Goal: Navigation & Orientation: Find specific page/section

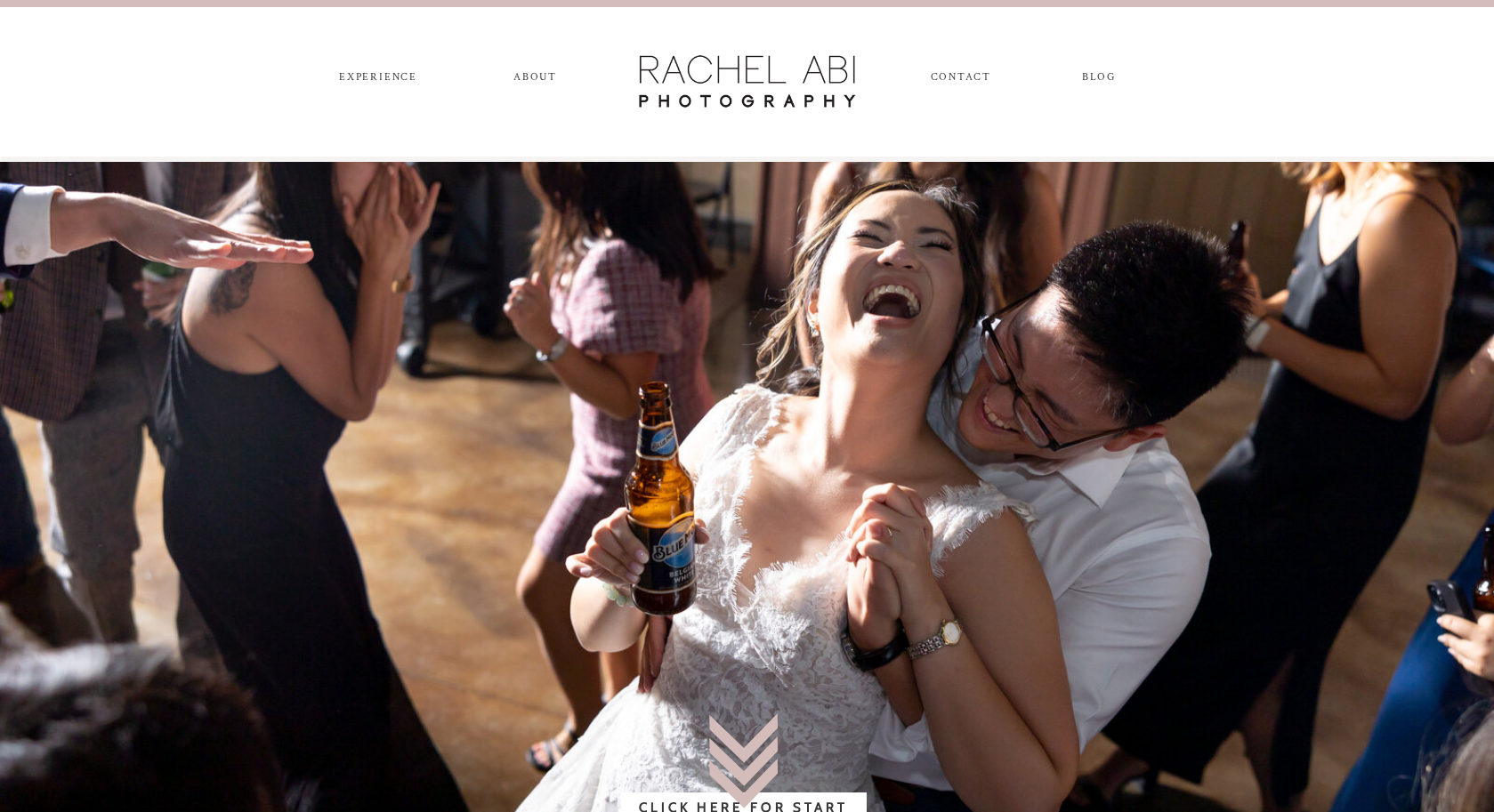
click at [956, 77] on nav "CONTACT" at bounding box center [960, 81] width 59 height 20
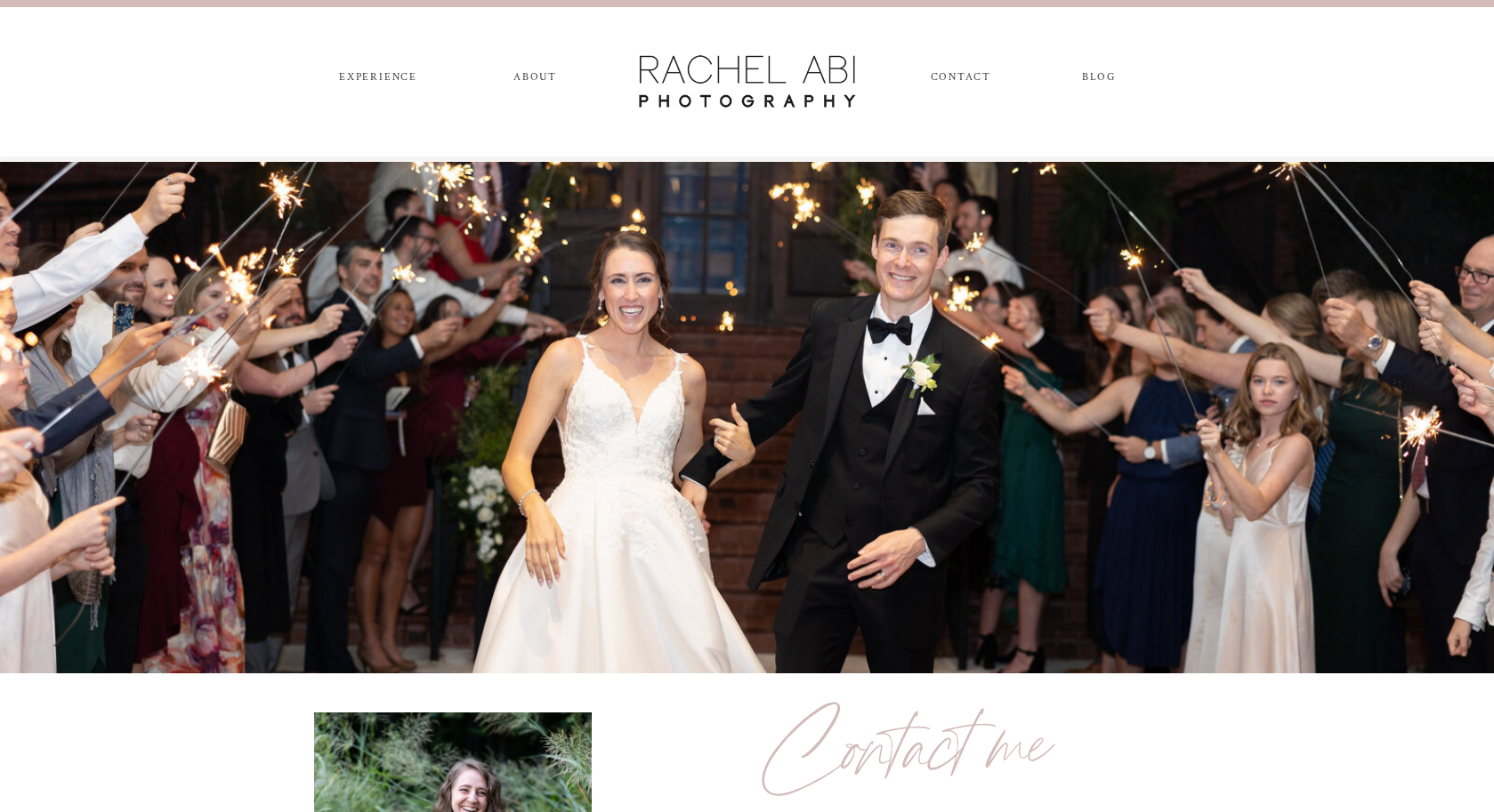
click at [1084, 73] on nav "blog" at bounding box center [1099, 81] width 65 height 20
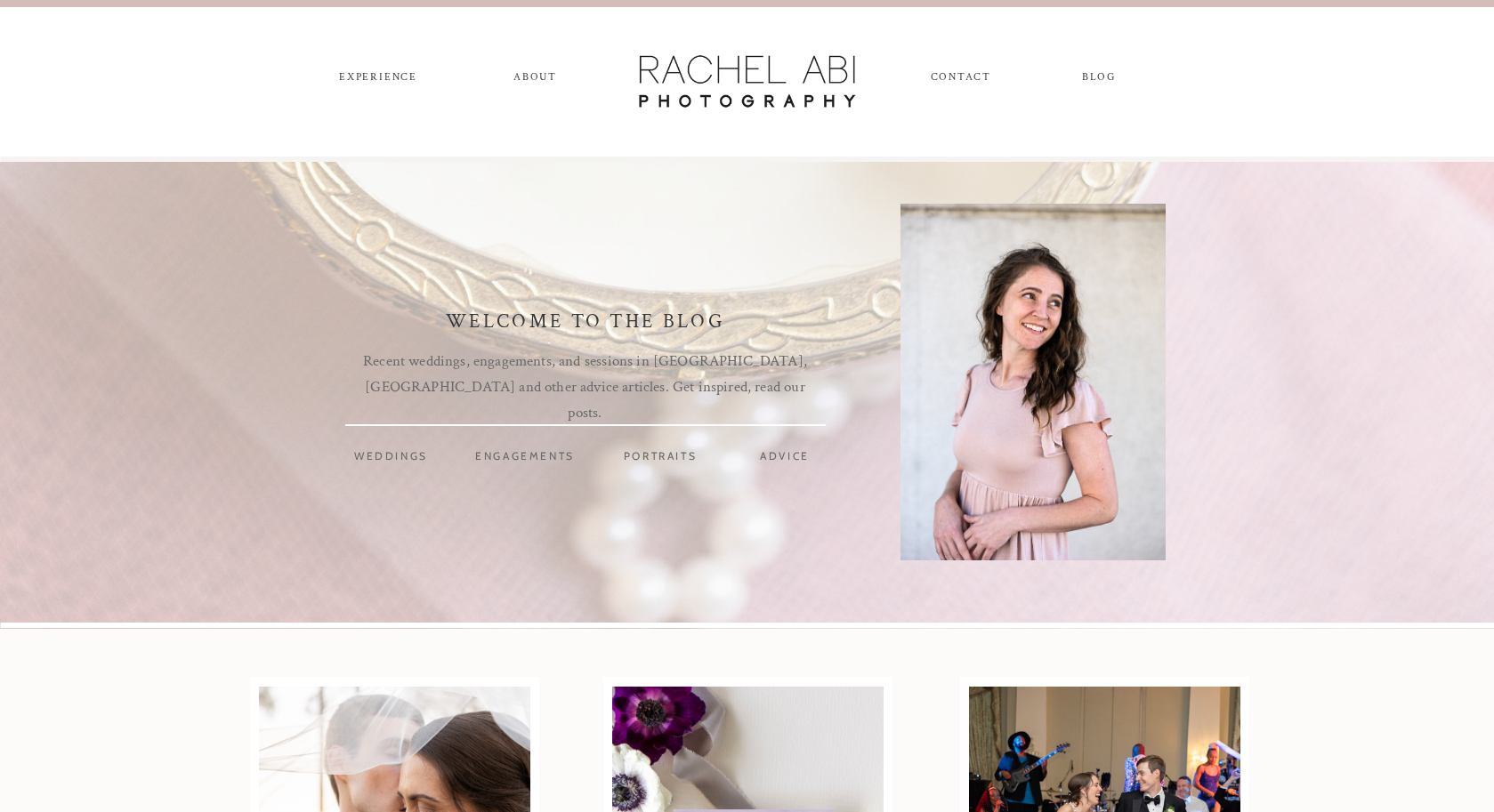
click at [532, 77] on nav "ABOUT" at bounding box center [535, 81] width 50 height 20
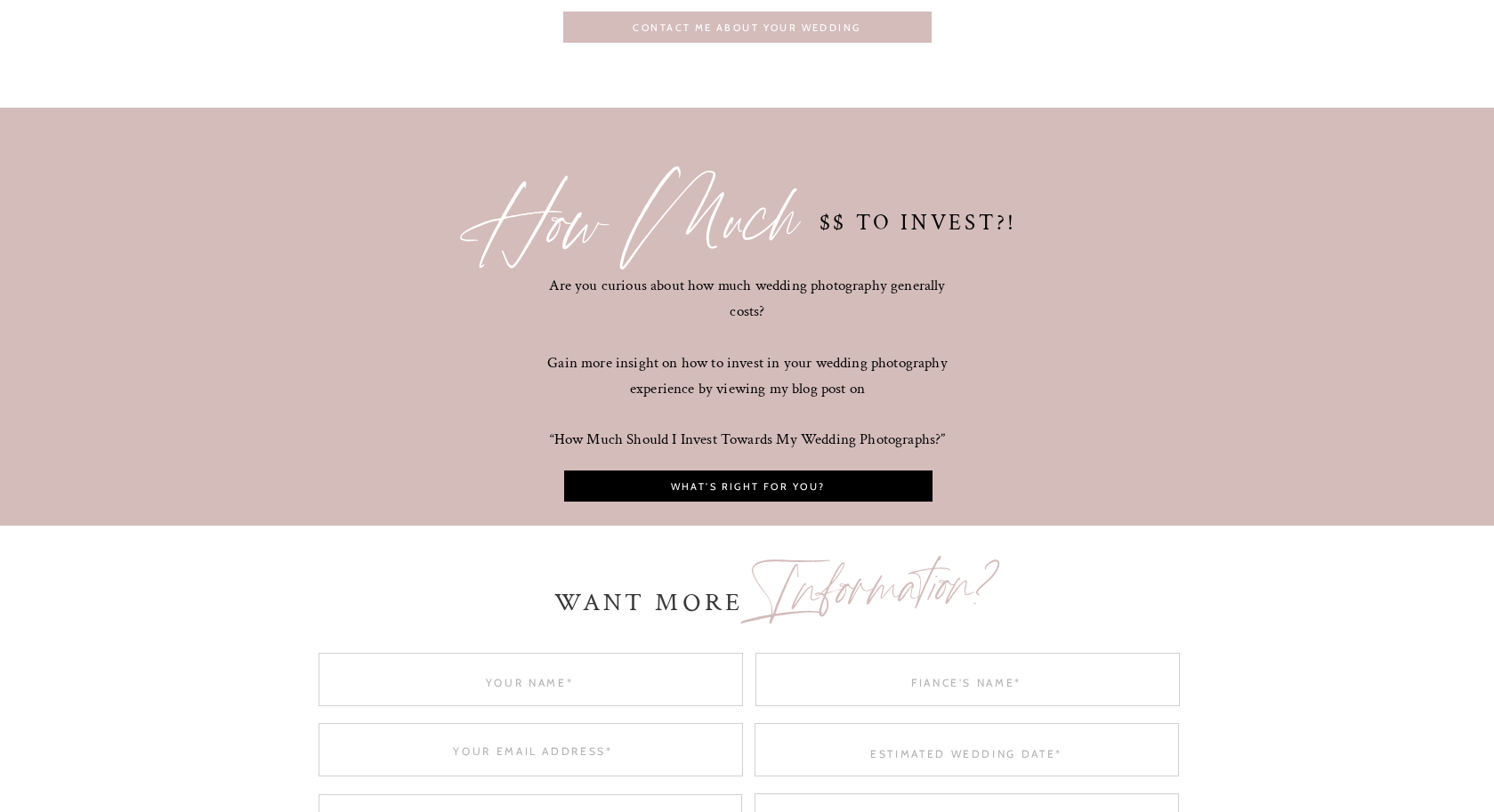
scroll to position [4864, 0]
